Goal: Task Accomplishment & Management: Use online tool/utility

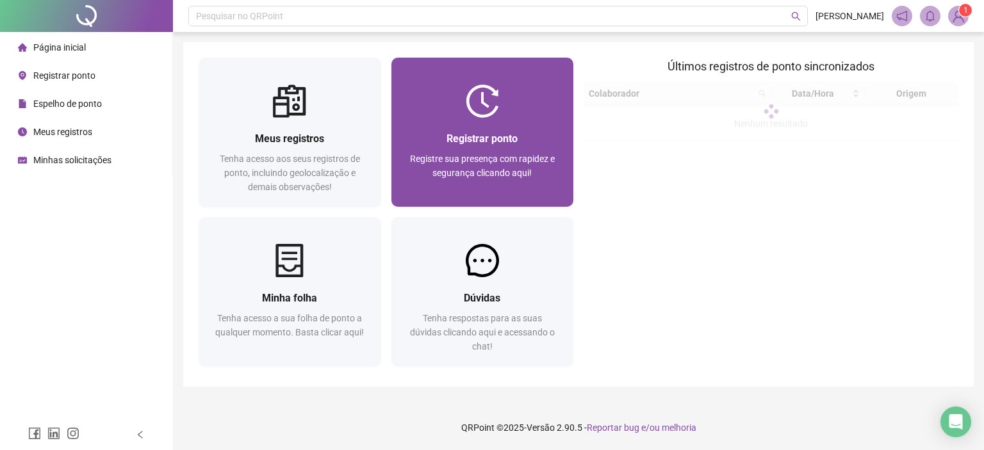
click at [465, 136] on span "Registrar ponto" at bounding box center [482, 139] width 71 height 12
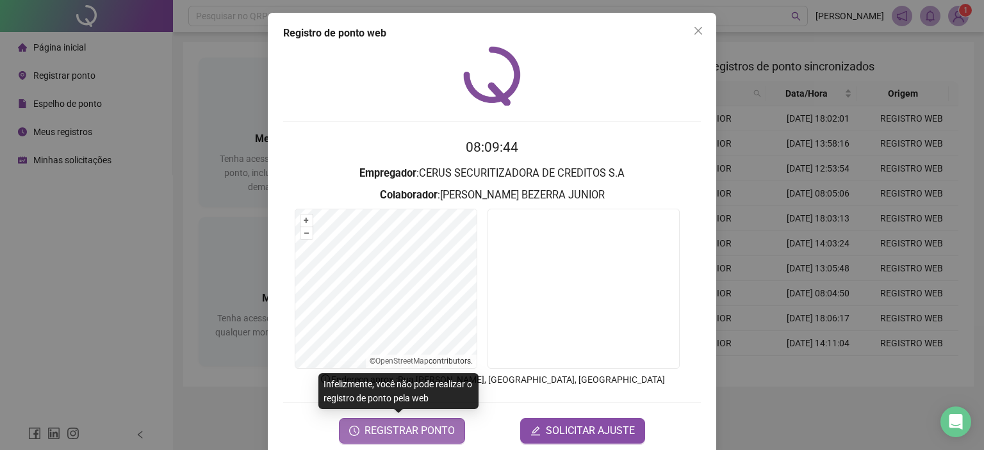
click at [423, 433] on span "REGISTRAR PONTO" at bounding box center [410, 431] width 90 height 15
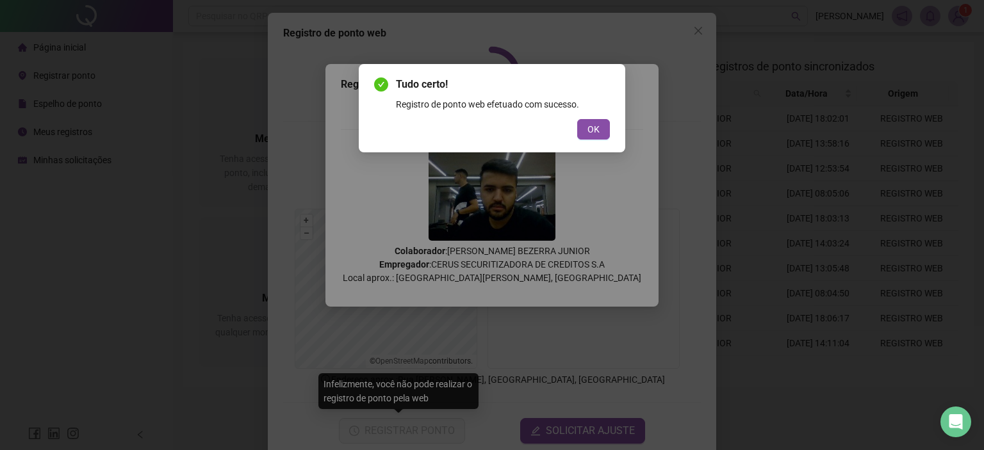
click at [588, 113] on div "Tudo certo! Registro de ponto web efetuado com sucesso. OK" at bounding box center [492, 108] width 236 height 63
click at [583, 125] on button "OK" at bounding box center [593, 129] width 33 height 21
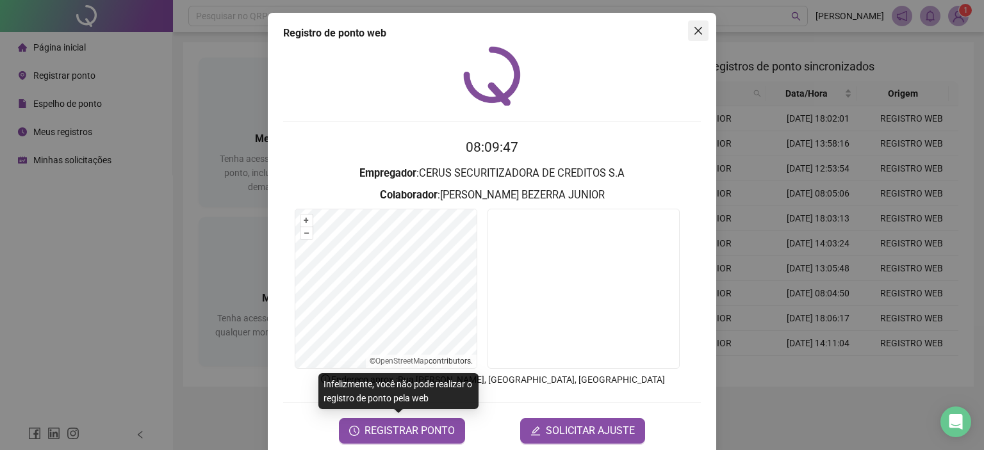
click at [700, 29] on span "Close" at bounding box center [698, 31] width 21 height 10
